Goal: Find contact information: Find contact information

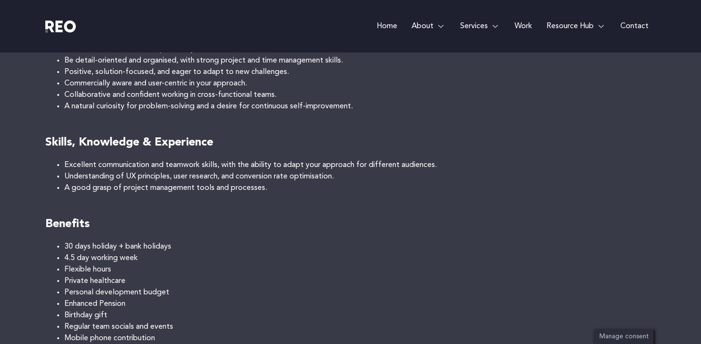
scroll to position [561, 0]
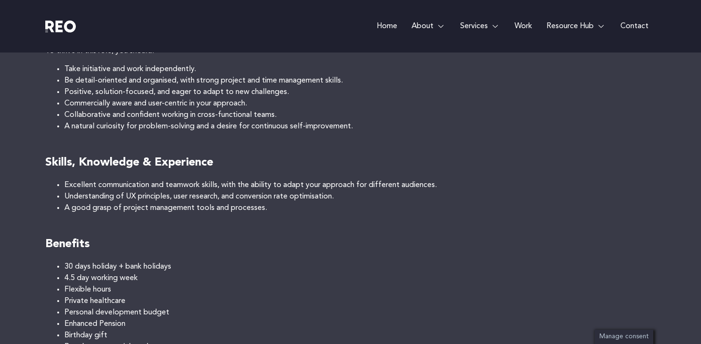
click at [645, 31] on link "Contact" at bounding box center [634, 26] width 42 height 52
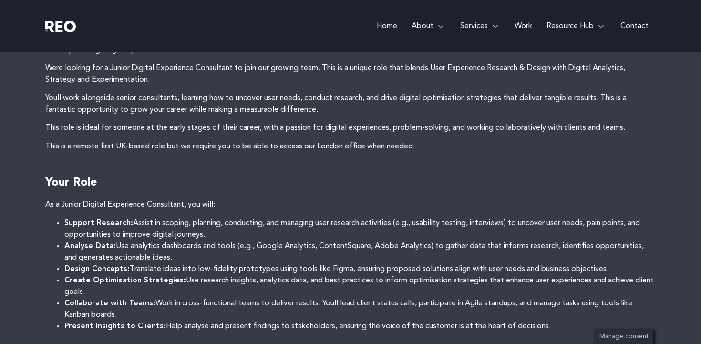
scroll to position [41, 0]
